Goal: Task Accomplishment & Management: Complete application form

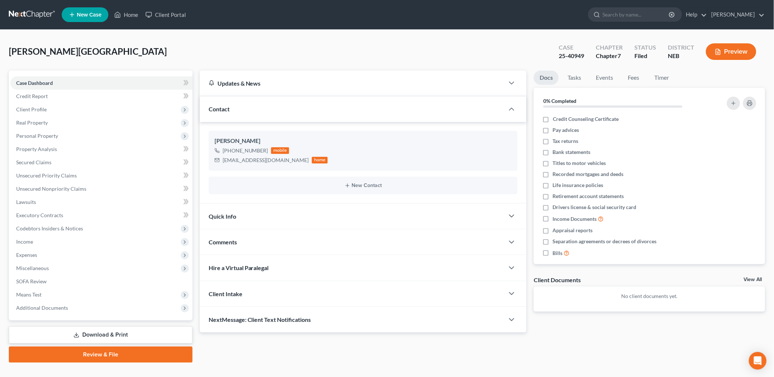
click at [583, 350] on div "Updates & News × [US_STATE] District Notes: Take a look at NextChapter's Distri…" at bounding box center [482, 217] width 573 height 292
click at [26, 238] on span "Income" at bounding box center [24, 241] width 17 height 6
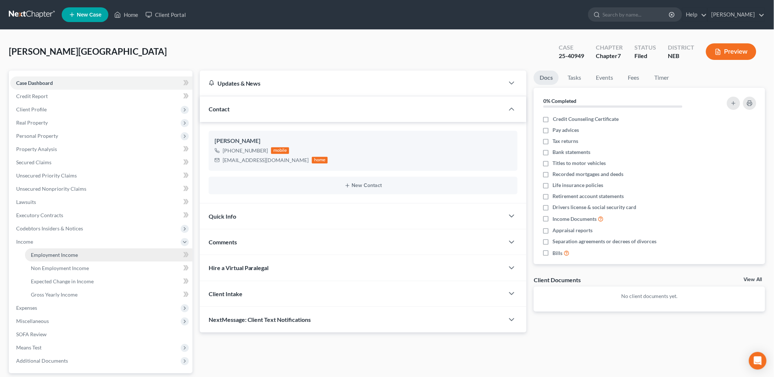
click at [56, 254] on span "Employment Income" at bounding box center [54, 255] width 47 height 6
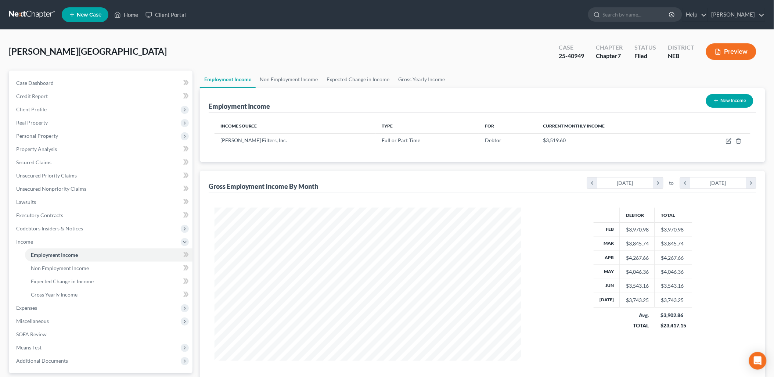
scroll to position [153, 322]
click at [131, 8] on link "Home" at bounding box center [126, 14] width 31 height 13
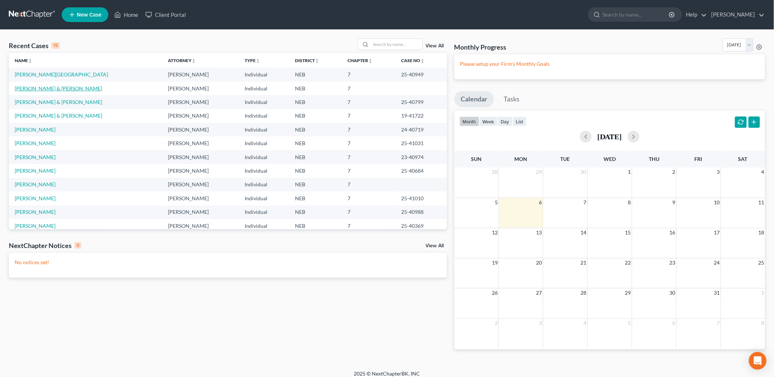
click at [57, 86] on link "[PERSON_NAME] & [PERSON_NAME]" at bounding box center [58, 88] width 87 height 6
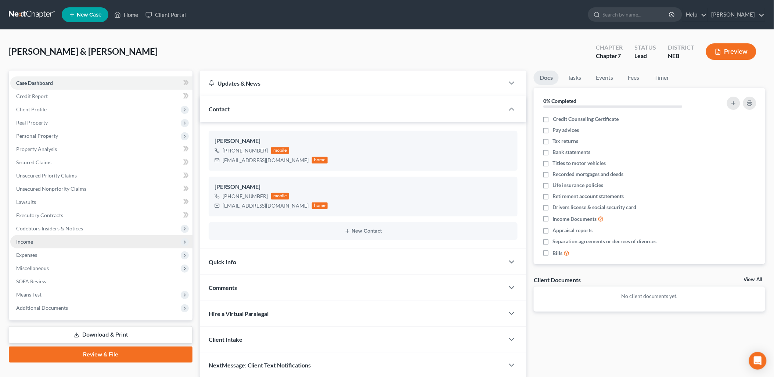
click at [15, 240] on span "Income" at bounding box center [101, 241] width 182 height 13
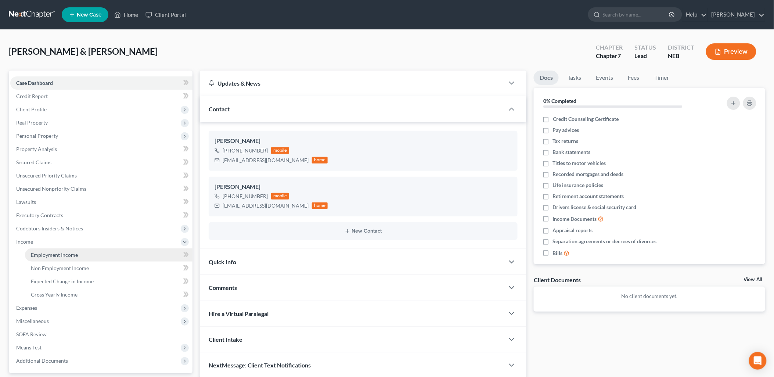
click at [71, 249] on link "Employment Income" at bounding box center [109, 254] width 168 height 13
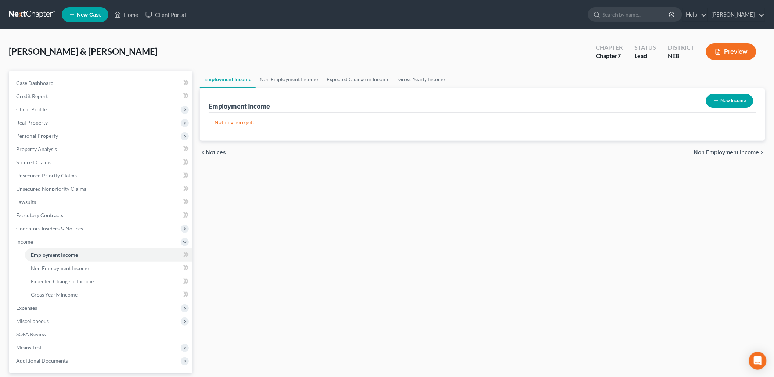
click at [732, 100] on button "New Income" at bounding box center [729, 101] width 47 height 14
select select "0"
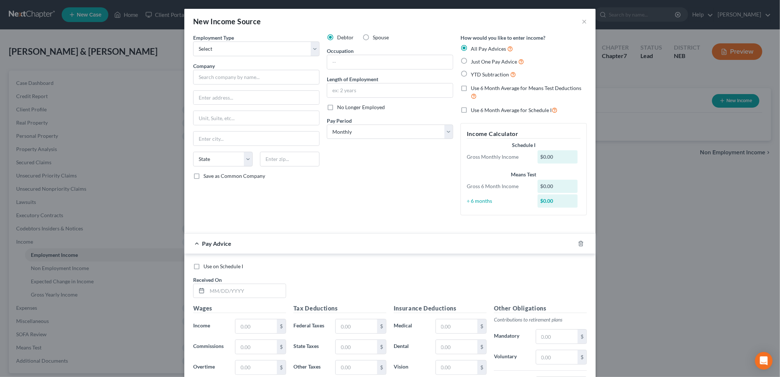
click at [337, 108] on label "No Longer Employed" at bounding box center [361, 107] width 48 height 7
click at [340, 108] on input "No Longer Employed" at bounding box center [342, 106] width 5 height 5
checkbox input "true"
click at [304, 47] on select "Select Full or [DEMOGRAPHIC_DATA] Employment Self Employment" at bounding box center [256, 49] width 126 height 15
select select "0"
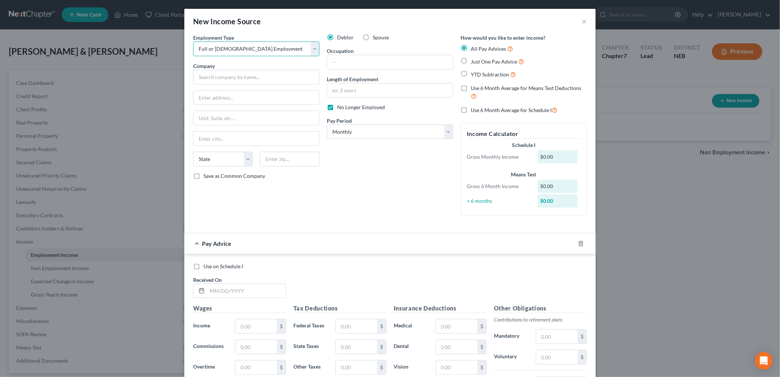
click at [193, 42] on select "Select Full or [DEMOGRAPHIC_DATA] Employment Self Employment" at bounding box center [256, 49] width 126 height 15
click at [578, 18] on div "New Income Source ×" at bounding box center [390, 21] width 412 height 25
click at [582, 20] on button "×" at bounding box center [584, 21] width 5 height 9
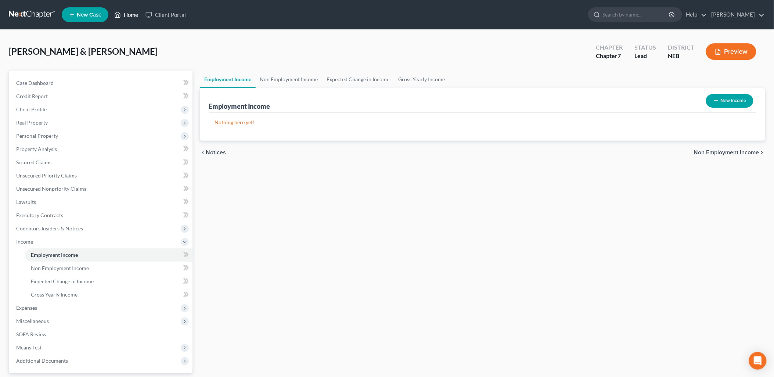
click at [123, 9] on link "Home" at bounding box center [126, 14] width 31 height 13
